Goal: Use online tool/utility: Utilize a website feature to perform a specific function

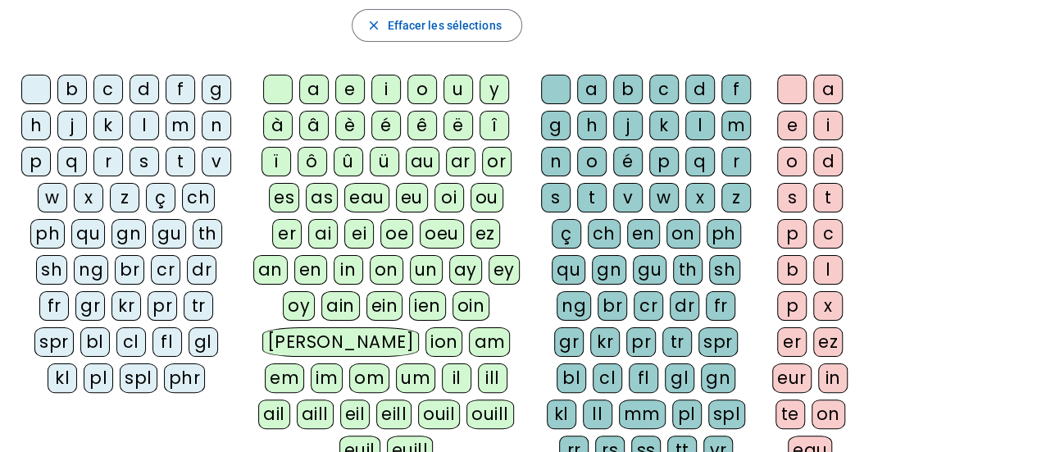
scroll to position [266, 0]
click at [91, 237] on div "qu" at bounding box center [88, 235] width 34 height 30
click at [387, 89] on div "i" at bounding box center [387, 90] width 30 height 30
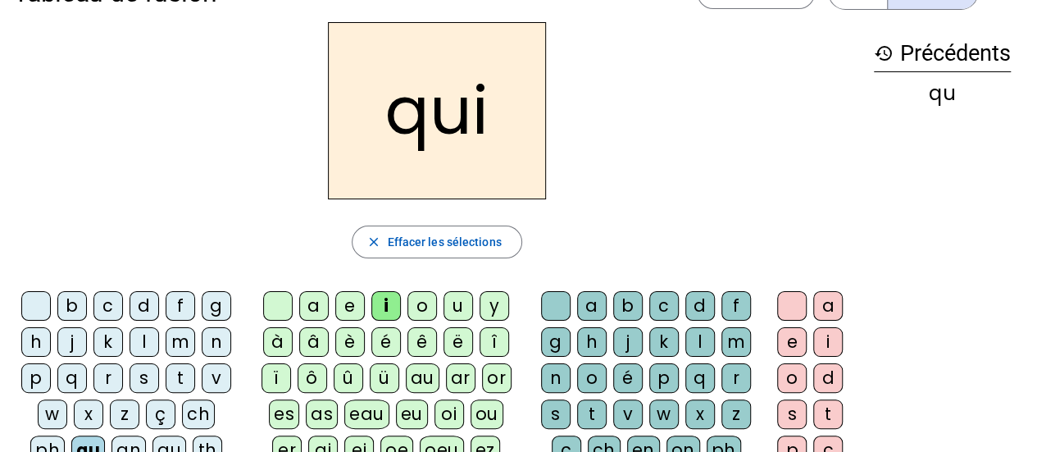
scroll to position [49, 0]
click at [146, 385] on div "s" at bounding box center [145, 379] width 30 height 30
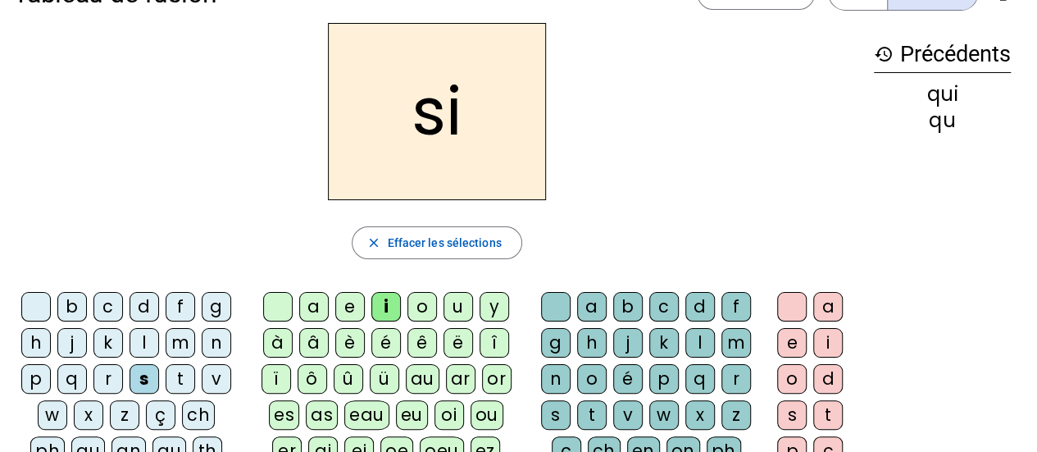
click at [216, 337] on div "n" at bounding box center [217, 343] width 30 height 30
click at [349, 304] on div "e" at bounding box center [350, 307] width 30 height 30
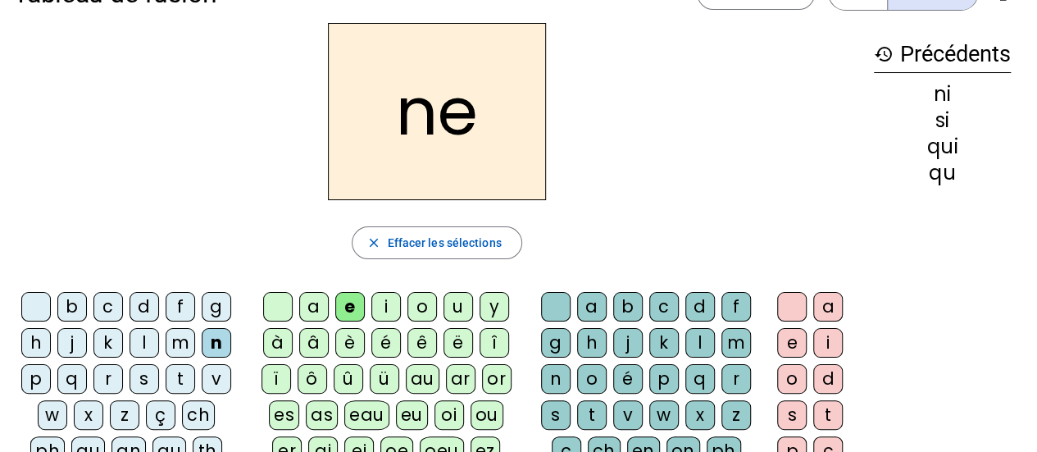
click at [144, 374] on div "s" at bounding box center [145, 379] width 30 height 30
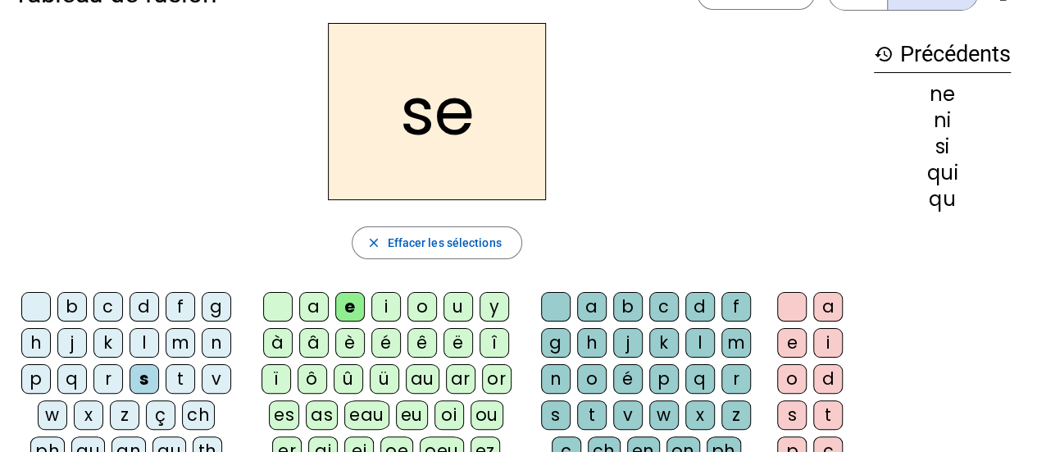
click at [184, 367] on div "t" at bounding box center [181, 379] width 30 height 30
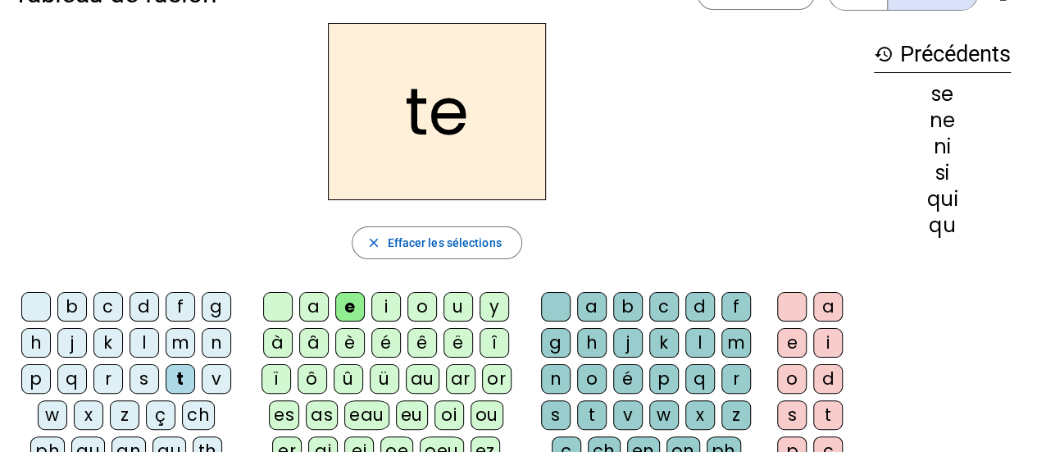
scroll to position [0, 0]
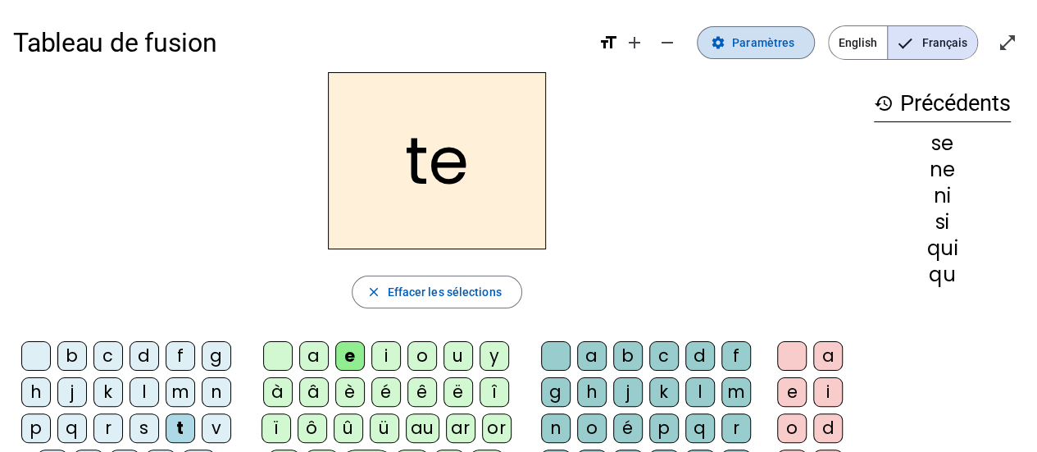
click at [746, 49] on span "Paramètres" at bounding box center [763, 43] width 62 height 20
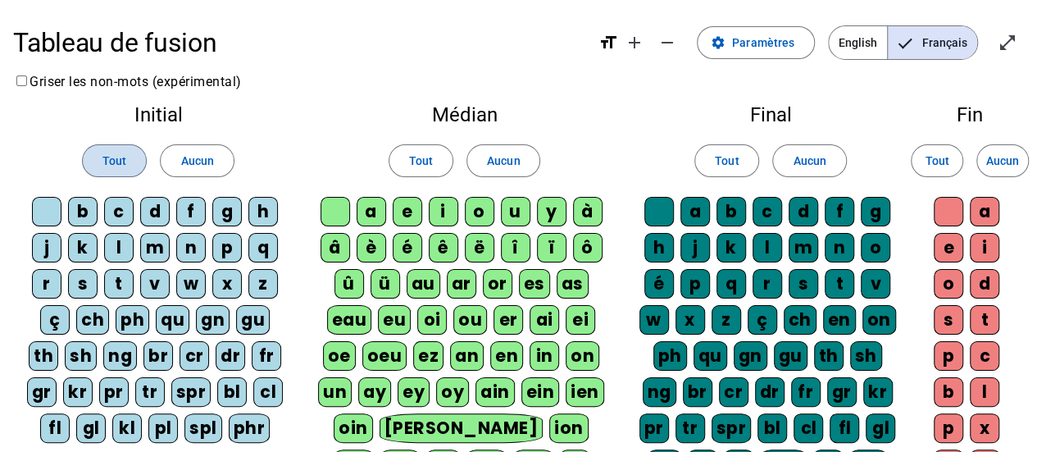
click at [121, 152] on span "Tout" at bounding box center [115, 161] width 24 height 20
drag, startPoint x: 121, startPoint y: 152, endPoint x: 202, endPoint y: 160, distance: 81.6
click at [202, 160] on div "Tout Aucun" at bounding box center [158, 161] width 264 height 46
click at [82, 221] on div "b" at bounding box center [83, 212] width 30 height 30
click at [102, 217] on letter-bubble "b" at bounding box center [86, 215] width 36 height 36
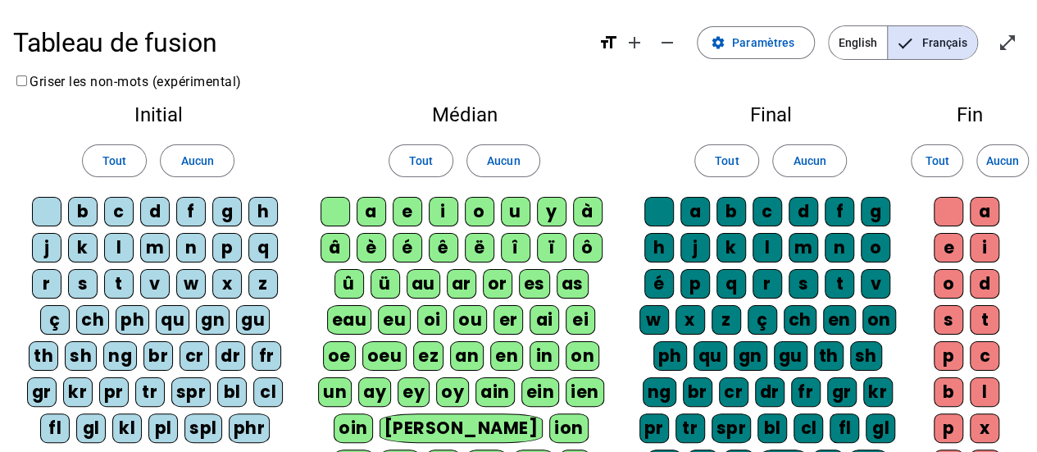
click at [121, 217] on div "c" at bounding box center [119, 212] width 30 height 30
click at [155, 217] on div "d" at bounding box center [155, 212] width 30 height 30
click at [119, 158] on span "Tout" at bounding box center [115, 161] width 24 height 20
